Goal: Participate in discussion: Engage in conversation with other users on a specific topic

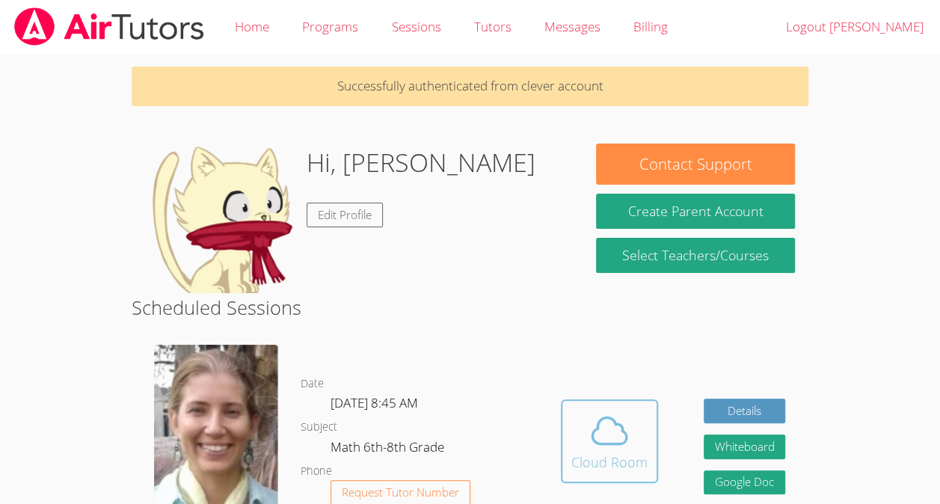
click at [653, 450] on button "Cloud Room" at bounding box center [609, 441] width 97 height 84
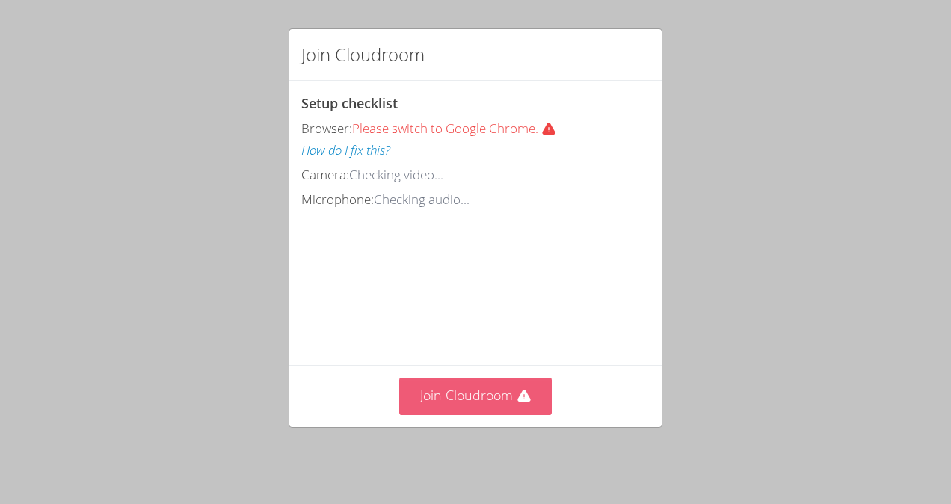
click at [517, 398] on icon at bounding box center [524, 396] width 15 height 15
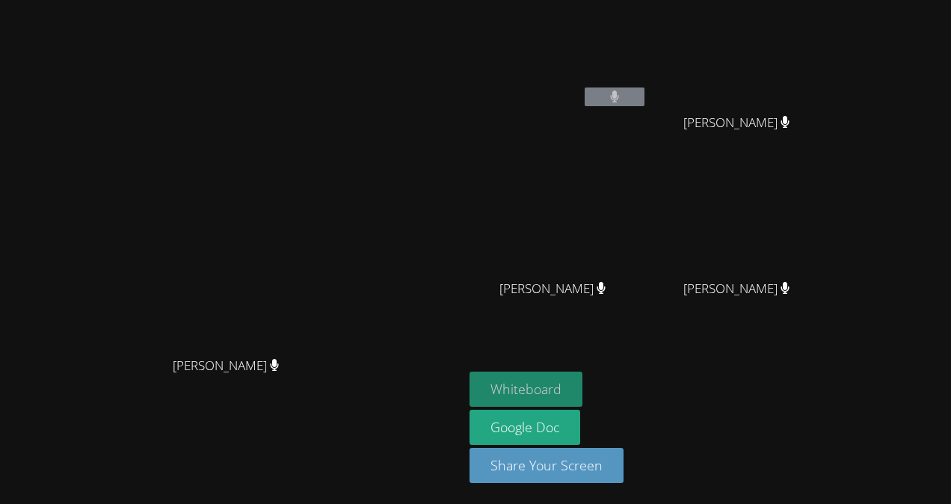
click at [583, 390] on button "Whiteboard" at bounding box center [526, 389] width 113 height 35
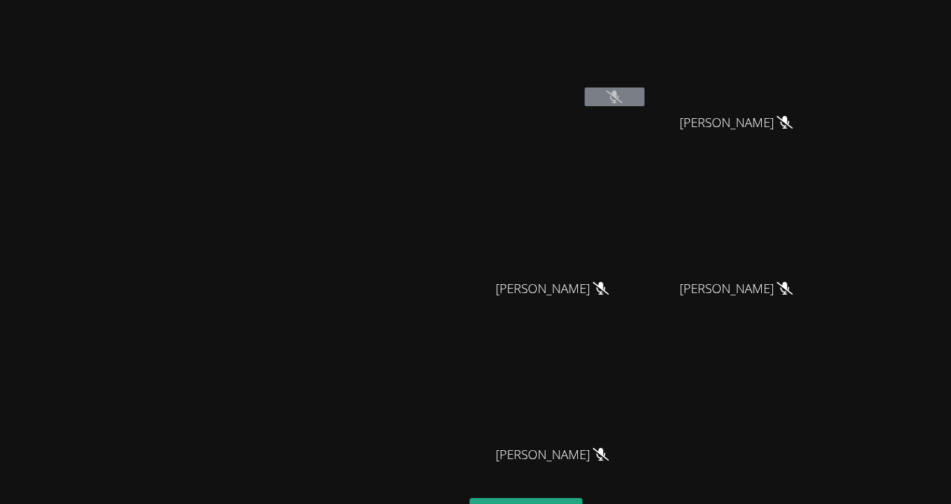
click at [458, 37] on div "[PERSON_NAME]" at bounding box center [232, 315] width 452 height 619
click at [344, 158] on video at bounding box center [232, 285] width 224 height 254
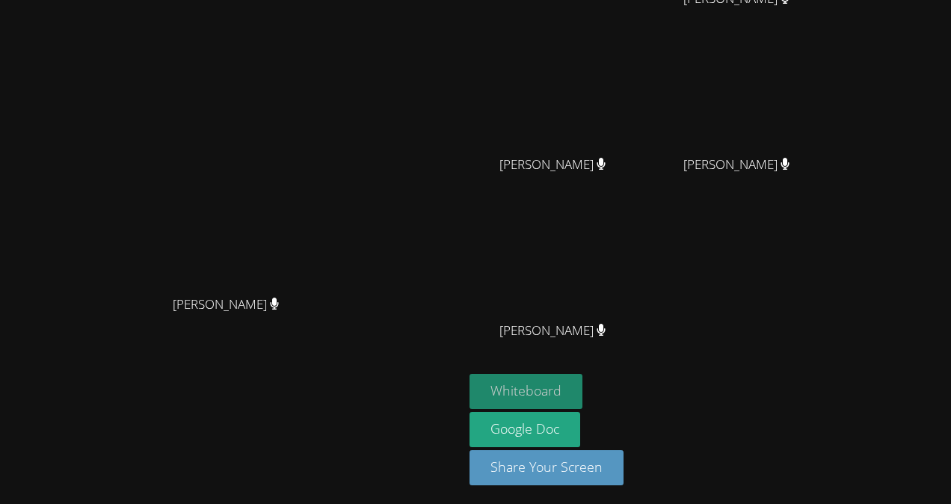
click at [583, 386] on button "Whiteboard" at bounding box center [526, 391] width 113 height 35
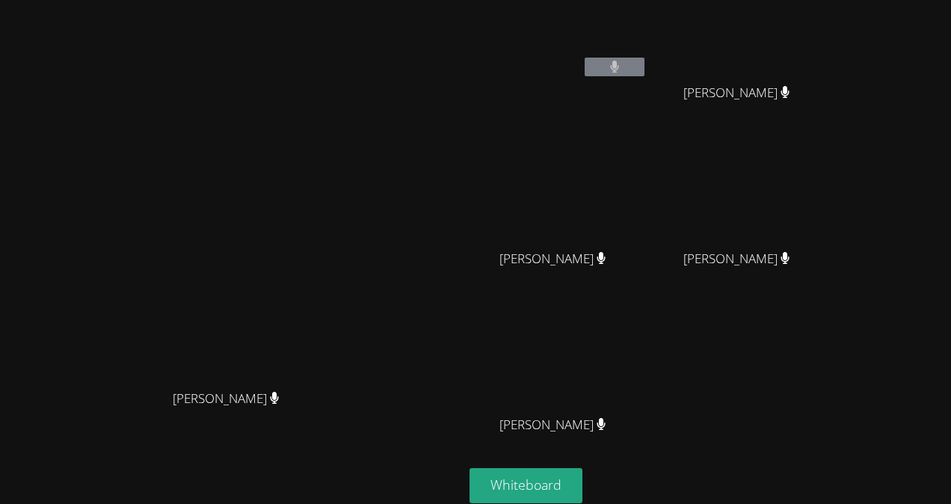
scroll to position [22, 0]
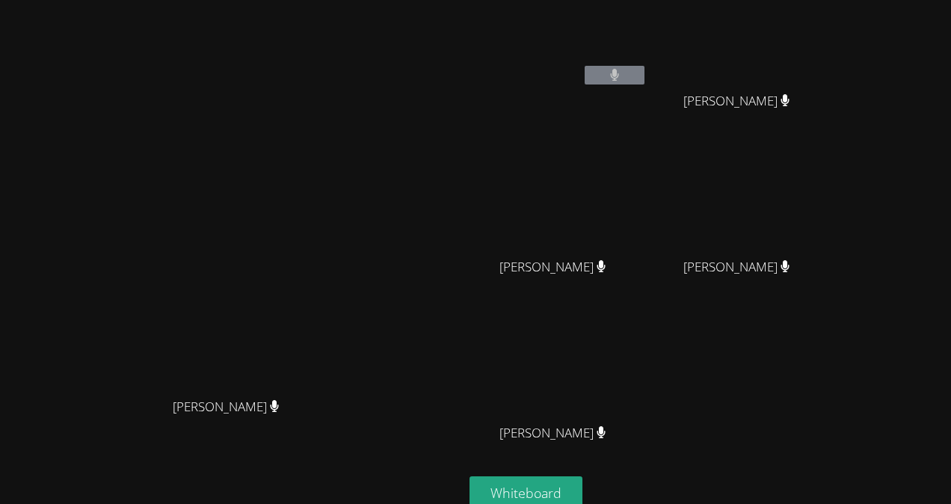
drag, startPoint x: 672, startPoint y: 370, endPoint x: 651, endPoint y: 191, distance: 180.0
click at [651, 191] on div "[PERSON_NAME] [PERSON_NAME] [PERSON_NAME] [PERSON_NAME] [PERSON_NAME] [PERSON_N…" at bounding box center [651, 230] width 362 height 492
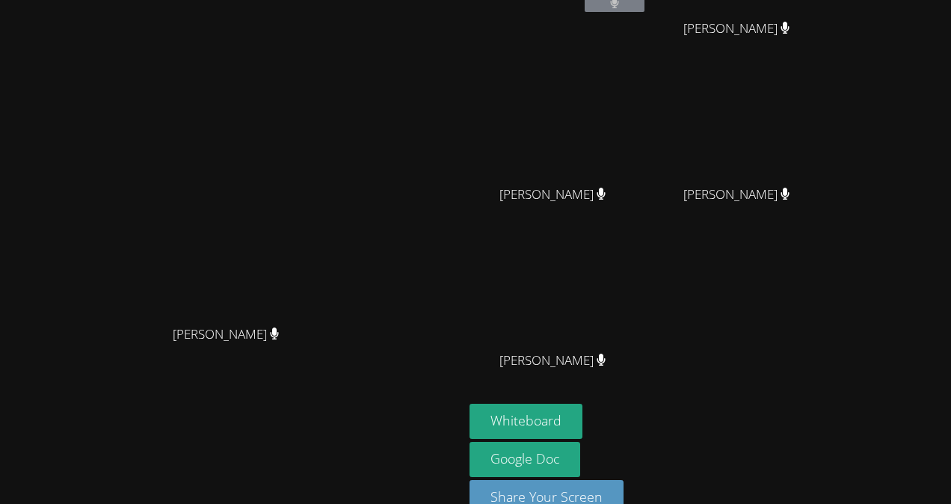
scroll to position [0, 0]
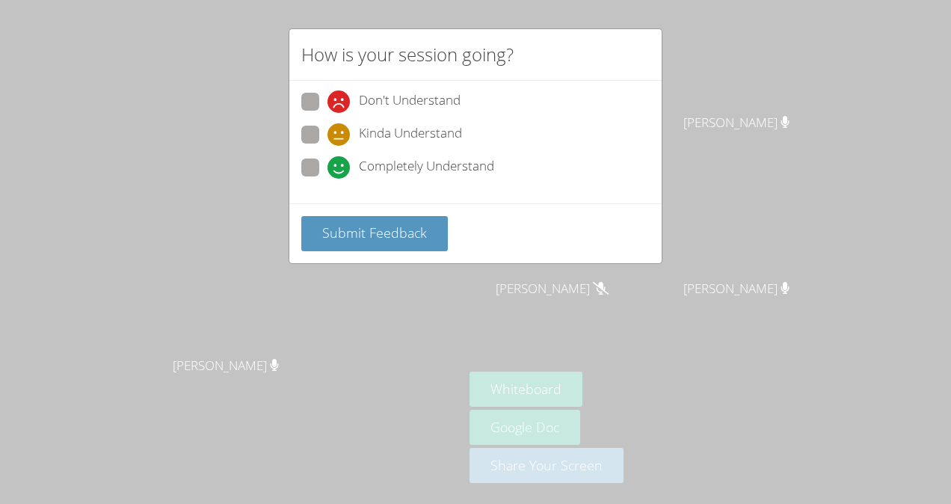
click at [328, 179] on span at bounding box center [328, 179] width 0 height 0
click at [328, 170] on input "Completely Understand" at bounding box center [334, 165] width 13 height 13
radio input "true"
click at [340, 220] on button "Submit Feedback" at bounding box center [374, 233] width 147 height 35
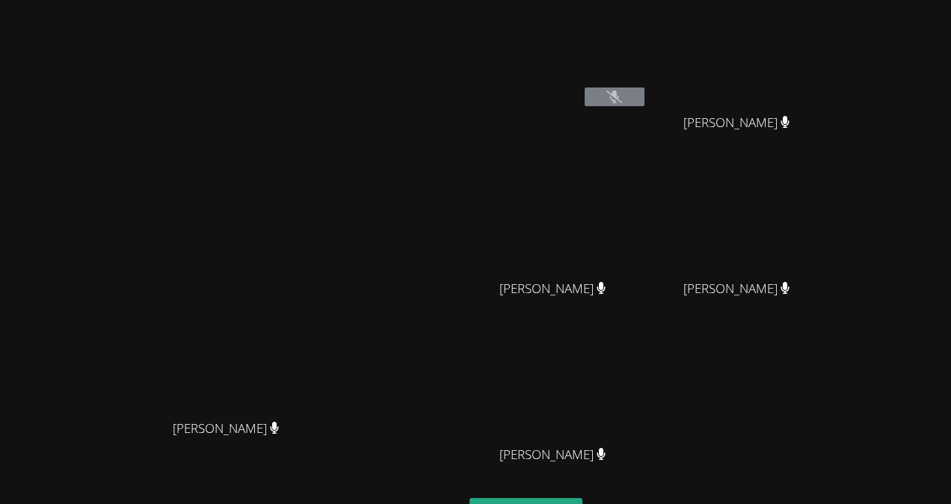
scroll to position [124, 0]
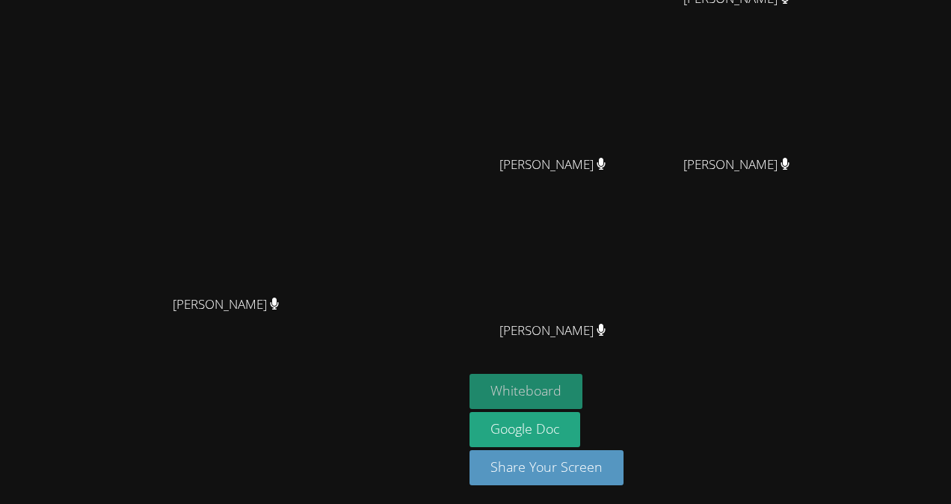
click at [583, 386] on button "Whiteboard" at bounding box center [526, 391] width 113 height 35
